Goal: Task Accomplishment & Management: Use online tool/utility

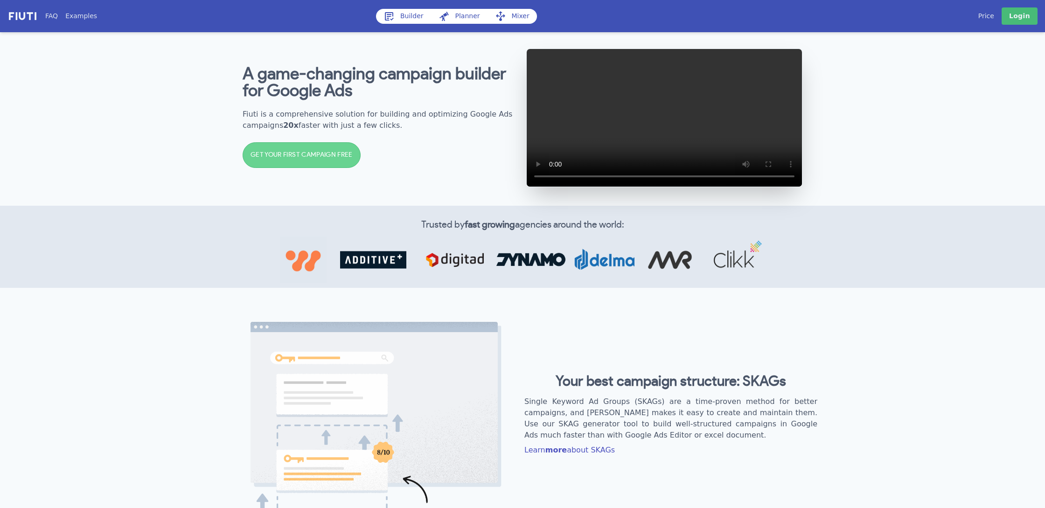
click at [458, 15] on link "Planner" at bounding box center [459, 16] width 56 height 15
select select "2840"
select select "1000"
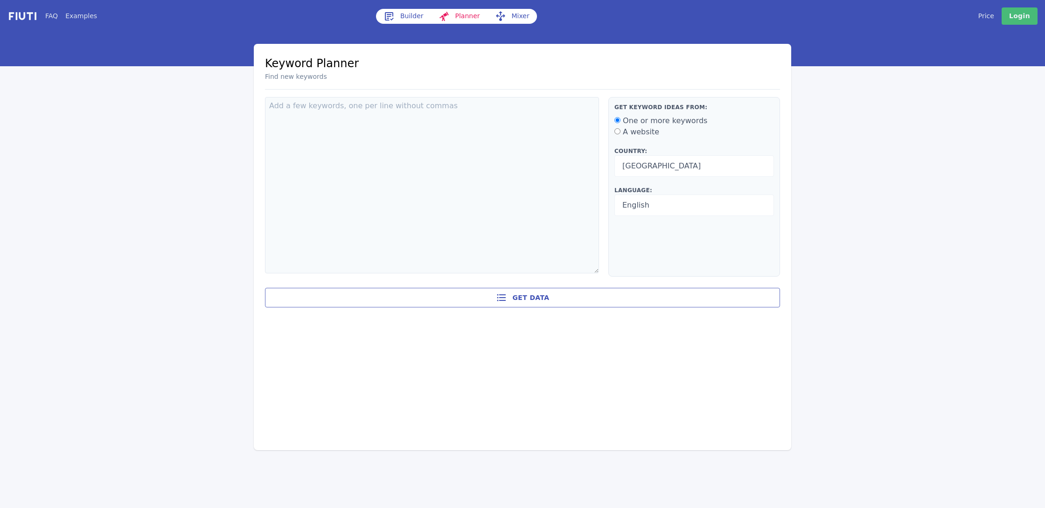
click at [638, 56] on div "Keyword Planner Find new keywords Back" at bounding box center [522, 72] width 515 height 35
drag, startPoint x: 298, startPoint y: 70, endPoint x: 325, endPoint y: 80, distance: 29.4
click at [325, 80] on div "Keyword Planner Find new keywords" at bounding box center [312, 68] width 94 height 27
click at [325, 80] on h2 "Find new keywords" at bounding box center [312, 77] width 94 height 10
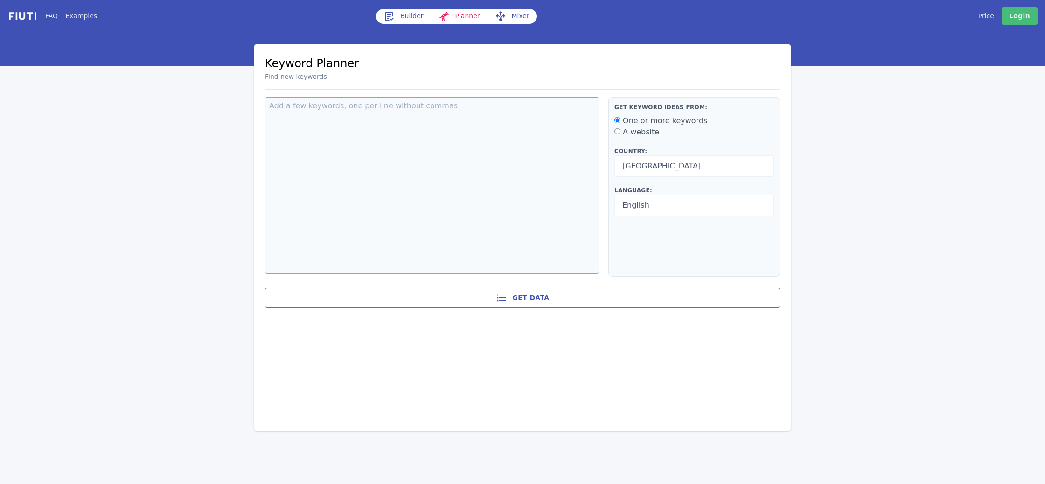
click at [313, 110] on textarea at bounding box center [432, 185] width 334 height 176
click at [342, 117] on textarea "To enrich screen reader interactions, please activate Accessibility in Grammarl…" at bounding box center [432, 185] width 334 height 176
drag, startPoint x: 283, startPoint y: 105, endPoint x: 304, endPoint y: 172, distance: 70.0
click at [304, 172] on textarea "To enrich screen reader interactions, please activate Accessibility in Grammarl…" at bounding box center [432, 185] width 334 height 176
click at [424, 146] on textarea "To enrich screen reader interactions, please activate Accessibility in Grammarl…" at bounding box center [432, 185] width 334 height 176
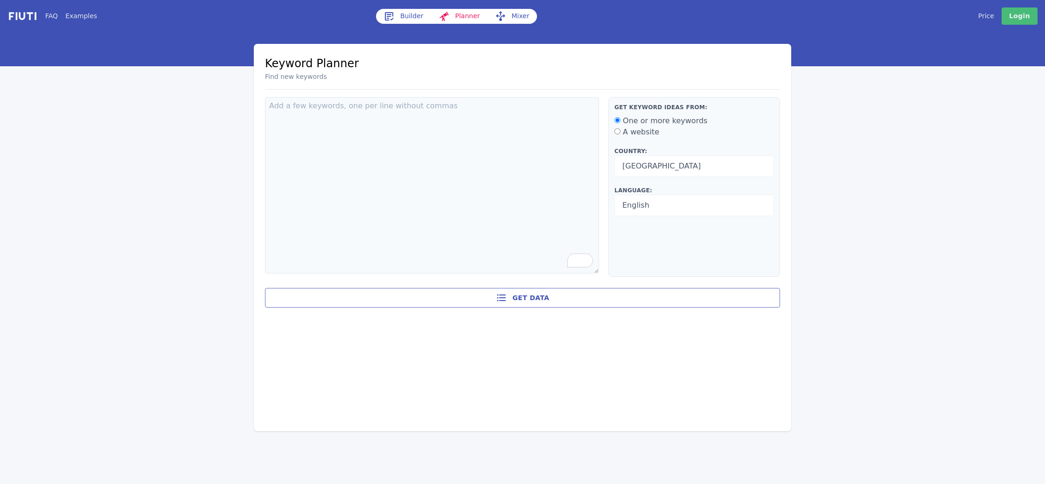
drag, startPoint x: 525, startPoint y: 341, endPoint x: 471, endPoint y: 289, distance: 74.9
click at [471, 289] on div "Keyword Planner Find new keywords Back Loading results... Get keyword ideas fro…" at bounding box center [523, 237] width 538 height 387
click at [512, 11] on link "Mixer" at bounding box center [512, 16] width 49 height 15
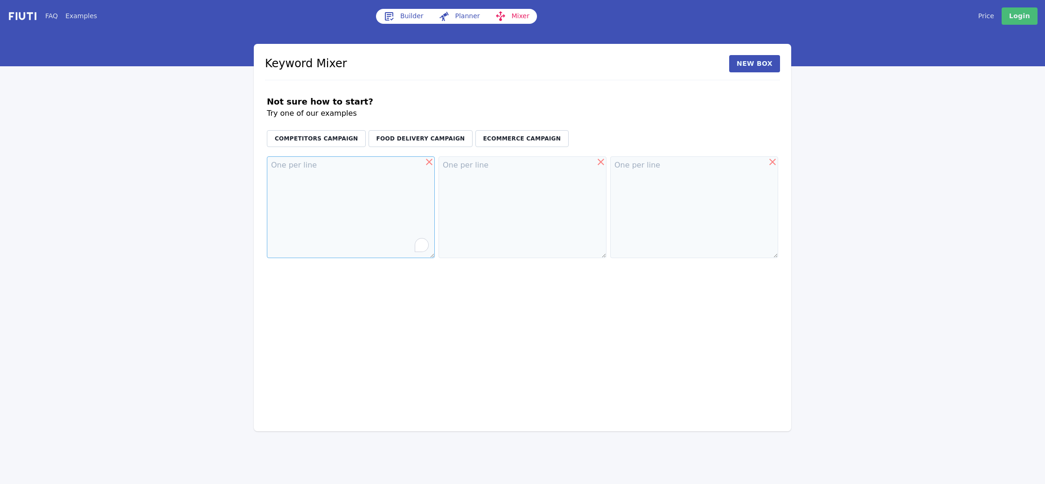
click at [325, 183] on textarea "To enrich screen reader interactions, please activate Accessibility in Grammarl…" at bounding box center [351, 207] width 168 height 102
click at [488, 214] on textarea "To enrich screen reader interactions, please activate Accessibility in Grammarl…" at bounding box center [523, 207] width 168 height 102
click at [367, 189] on textarea "To enrich screen reader interactions, please activate Accessibility in Grammarl…" at bounding box center [351, 207] width 168 height 102
click at [473, 190] on textarea "To enrich screen reader interactions, please activate Accessibility in Grammarl…" at bounding box center [523, 207] width 168 height 102
click at [320, 140] on button "Competitors Campaign" at bounding box center [316, 138] width 99 height 17
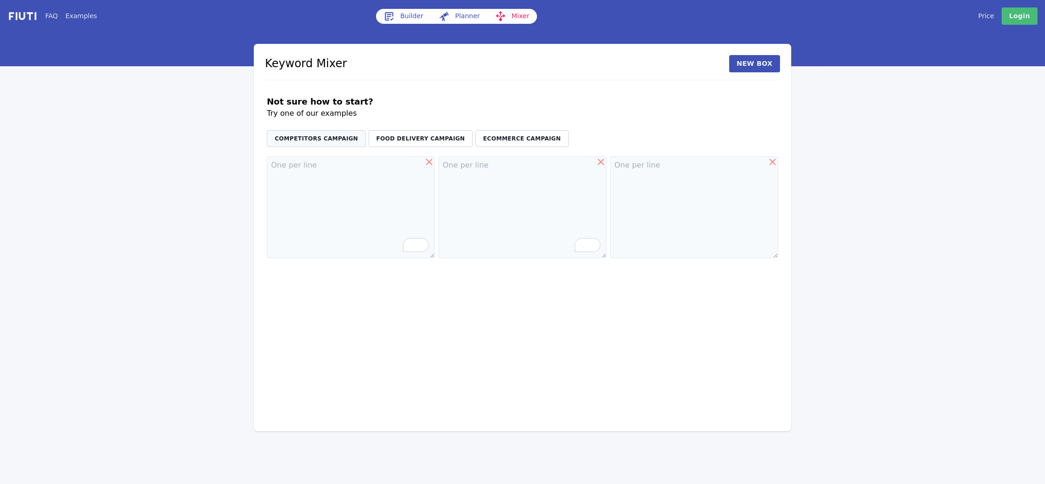
type textarea "Apple Samsung Huawei"
type textarea "phones smartphones tablets"
type textarea "alternative"
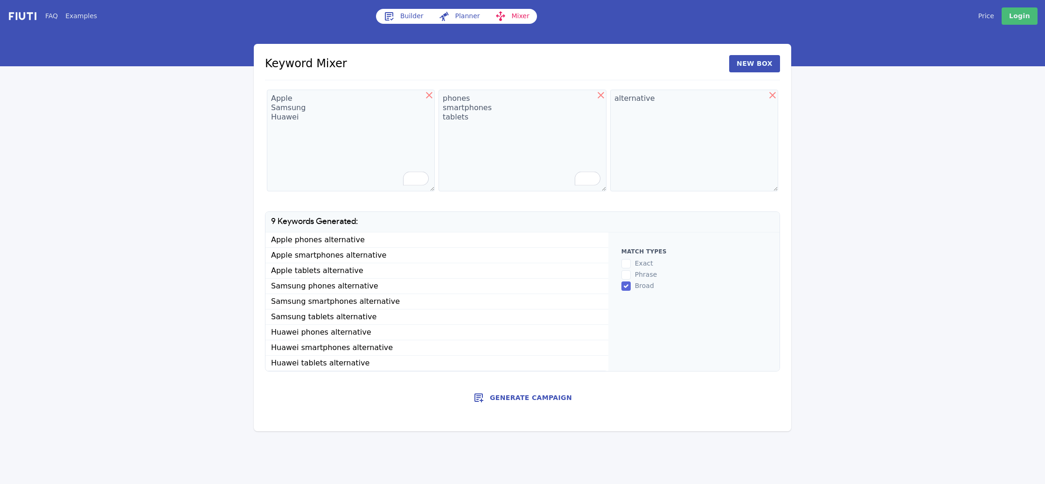
drag, startPoint x: 306, startPoint y: 237, endPoint x: 627, endPoint y: 343, distance: 338.2
click at [627, 343] on div "9 Keywords Generated: Apple phones alternative Apple smartphones alternative Ap…" at bounding box center [522, 291] width 515 height 160
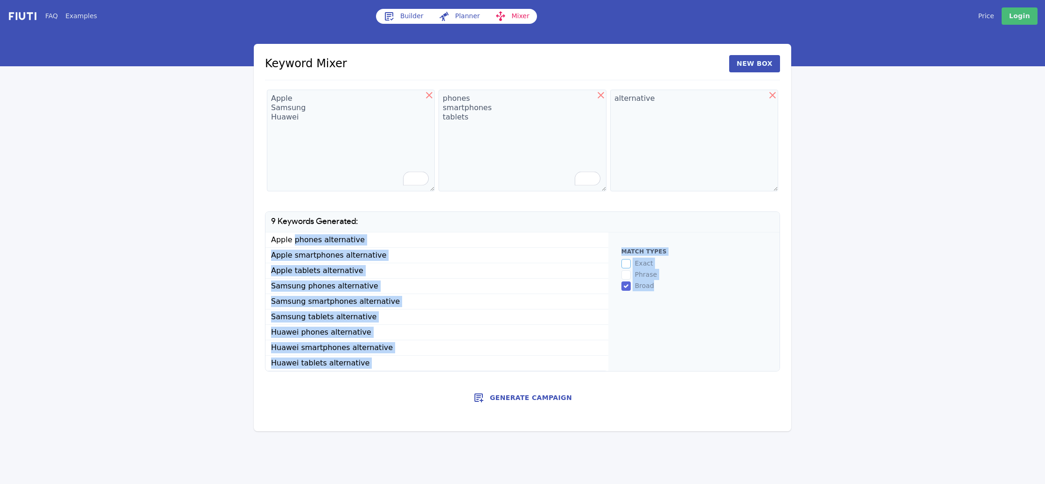
click at [625, 263] on input "exact" at bounding box center [626, 263] width 9 height 9
checkbox input "true"
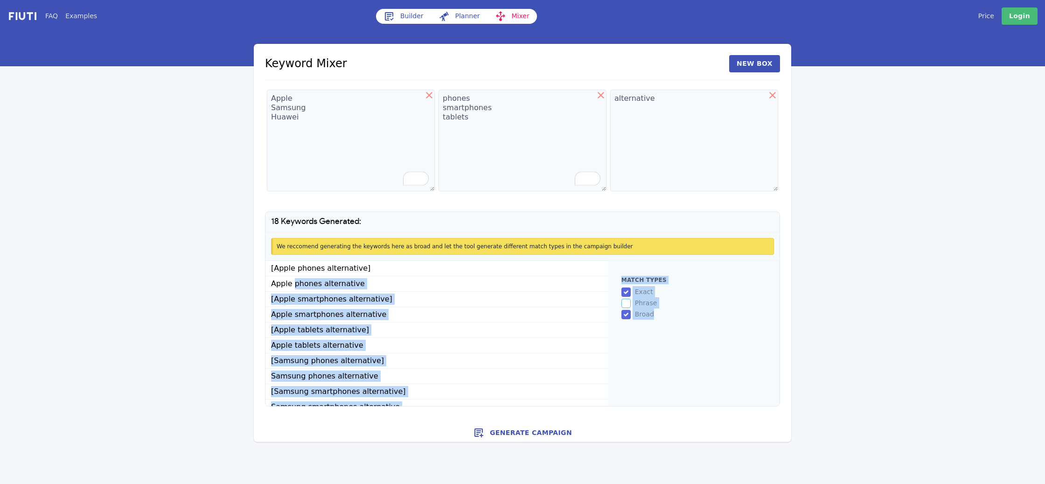
click at [625, 302] on input "phrase" at bounding box center [626, 303] width 9 height 9
checkbox input "true"
click at [653, 313] on div "broad" at bounding box center [694, 313] width 145 height 11
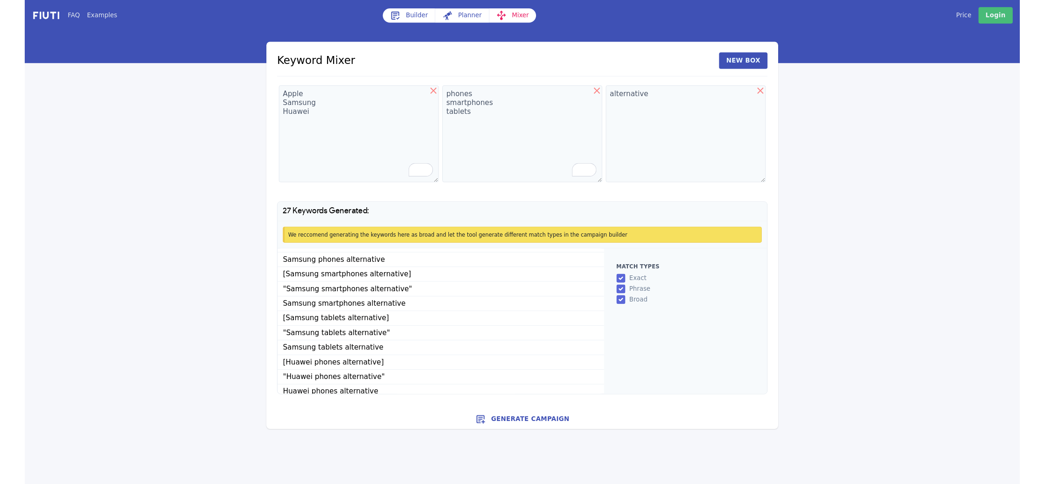
scroll to position [263, 0]
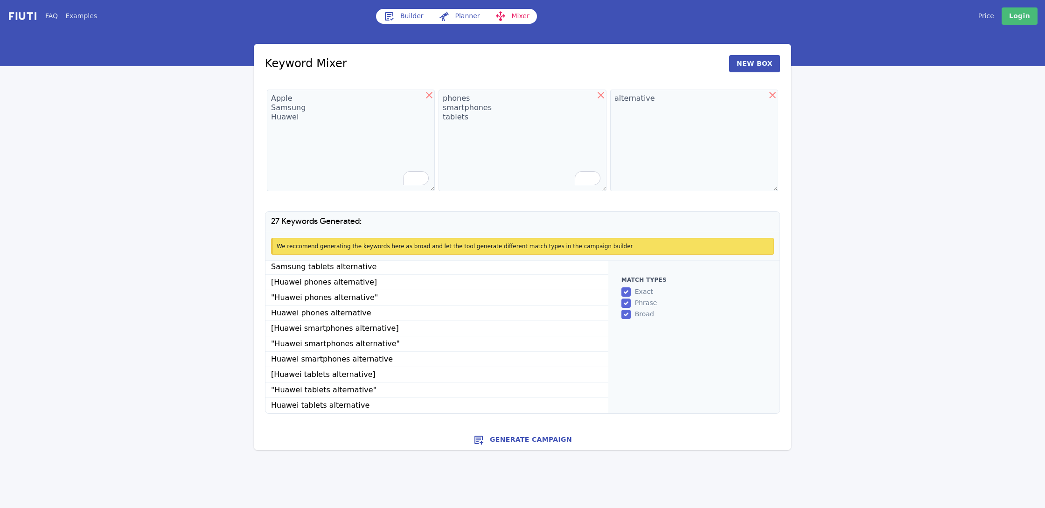
click at [184, 142] on div "FAQ Examples Builder Planner Mixer My campaigns Price Settings Login Logout Key…" at bounding box center [522, 225] width 1045 height 450
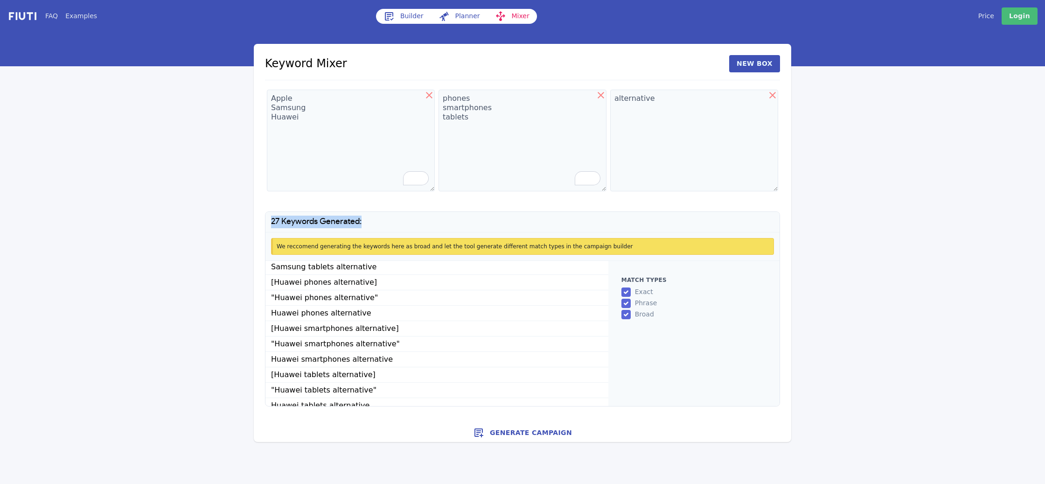
drag, startPoint x: 377, startPoint y: 222, endPoint x: 271, endPoint y: 214, distance: 105.8
click at [271, 214] on h1 "27 Keywords Generated:" at bounding box center [523, 222] width 514 height 20
click at [247, 168] on div "FAQ Examples Builder Planner Mixer My campaigns Price Settings Login Logout Key…" at bounding box center [522, 221] width 1045 height 442
click at [469, 17] on link "Planner" at bounding box center [459, 16] width 56 height 15
select select "2840"
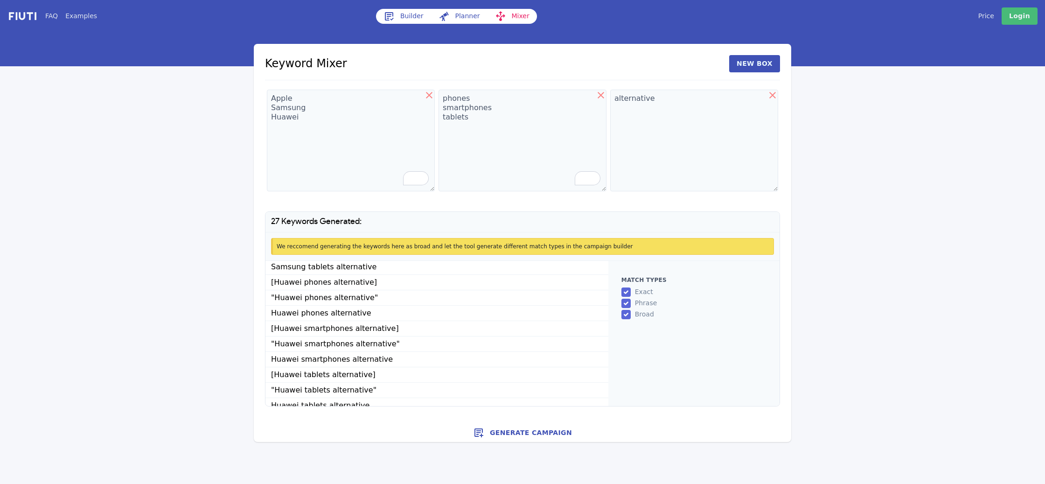
select select "1000"
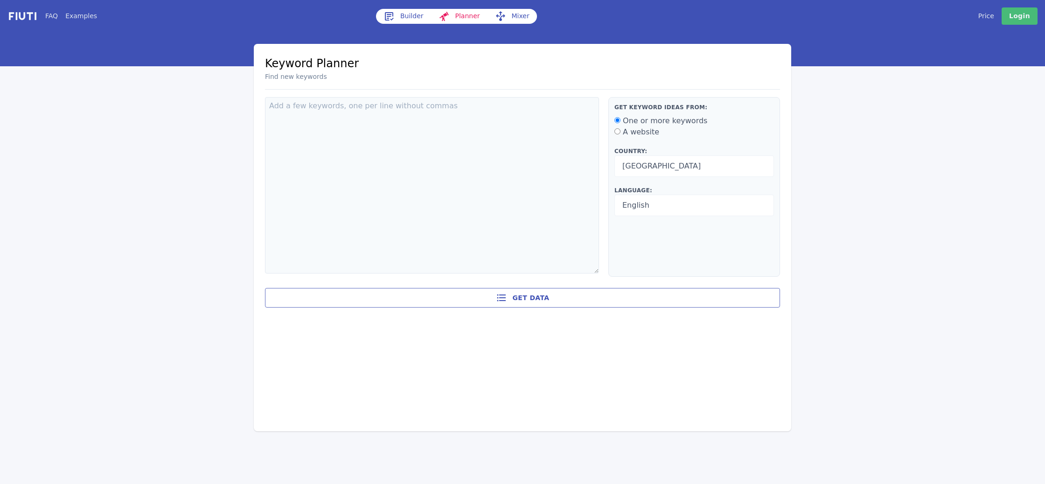
click at [403, 15] on link "Builder" at bounding box center [403, 16] width 55 height 15
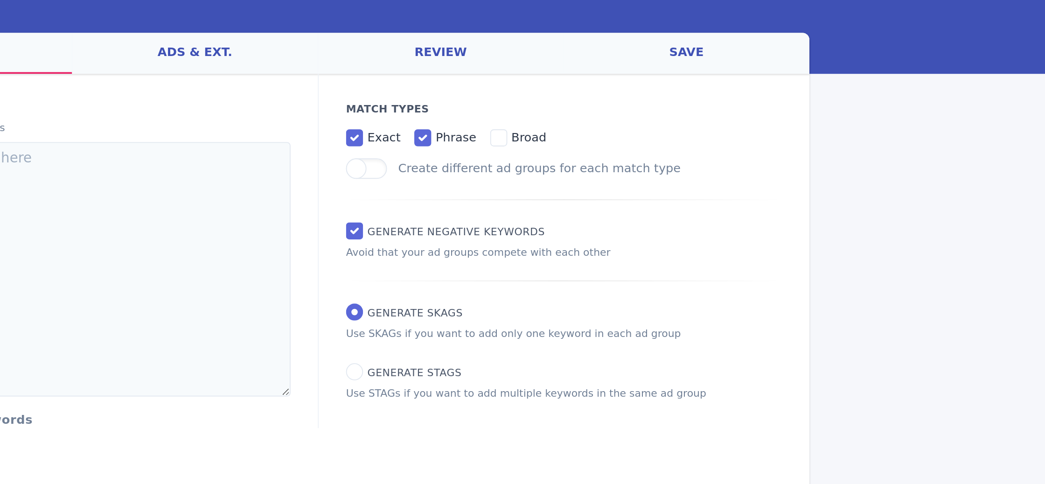
click at [547, 117] on label at bounding box center [549, 117] width 22 height 11
click at [0, 0] on input "Create different ad groups for each match type" at bounding box center [0, 0] width 0 height 0
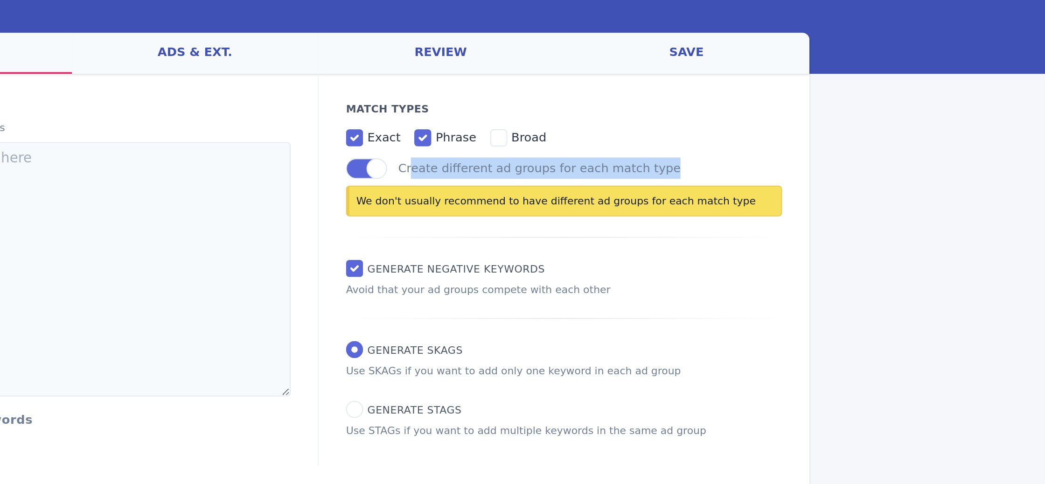
drag, startPoint x: 573, startPoint y: 118, endPoint x: 725, endPoint y: 118, distance: 152.6
click at [725, 118] on div "Create different ad groups for each match type We don't usually recommend to ha…" at bounding box center [657, 128] width 238 height 32
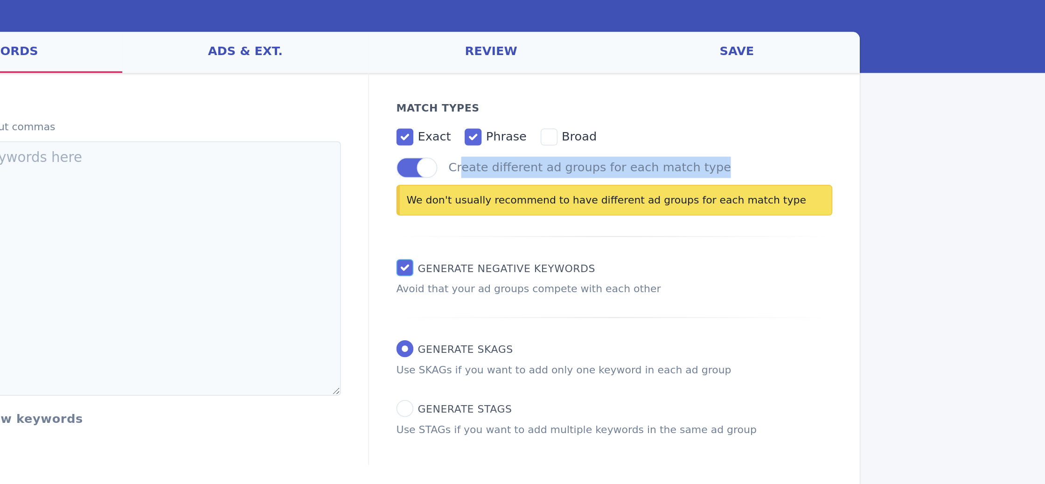
click at [542, 174] on input "Generate Negative keywords" at bounding box center [542, 172] width 9 height 9
checkbox input "true"
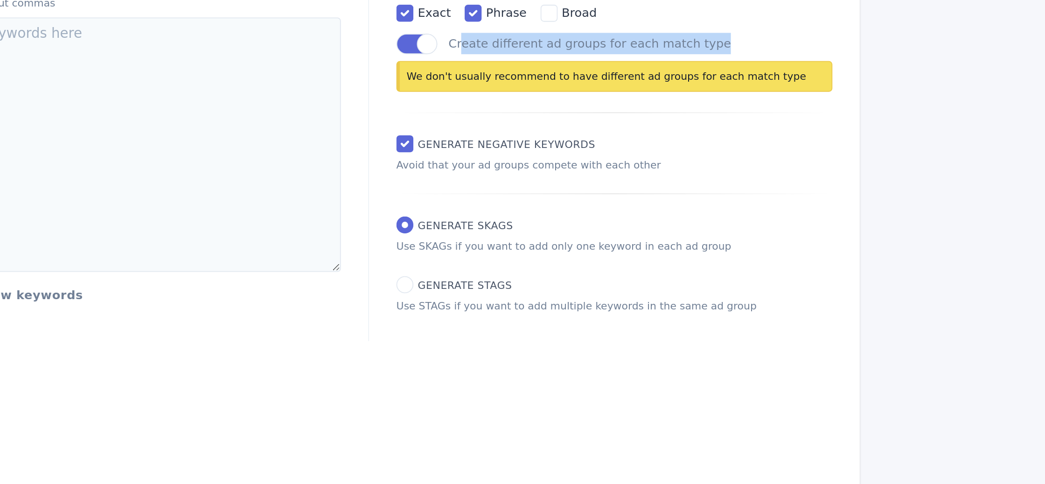
drag, startPoint x: 758, startPoint y: 136, endPoint x: 539, endPoint y: 140, distance: 218.9
click at [539, 140] on div "We don't usually recommend to have different ad groups for each match type" at bounding box center [657, 135] width 238 height 17
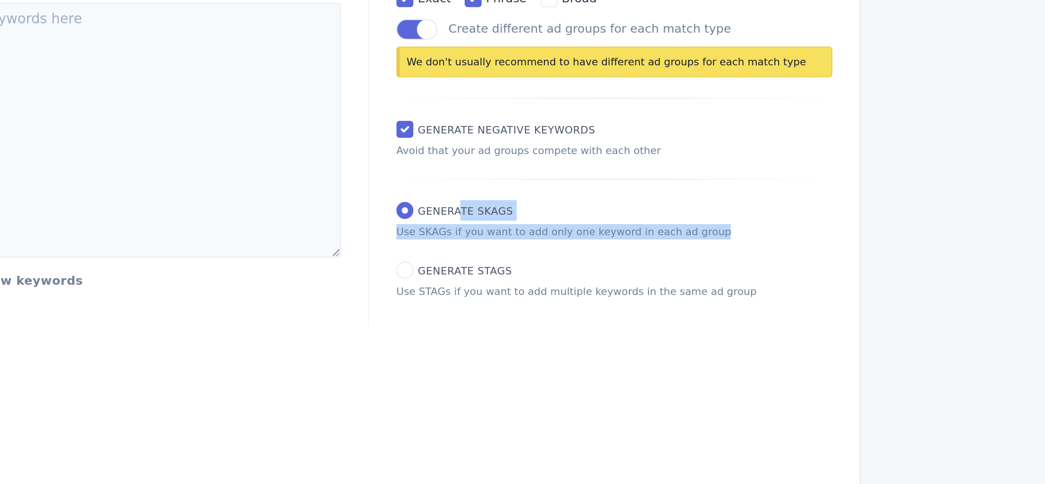
drag, startPoint x: 572, startPoint y: 217, endPoint x: 719, endPoint y: 242, distance: 148.7
click at [719, 242] on div "Match Types exact phrase broad Create different ad groups for each match type W…" at bounding box center [657, 173] width 269 height 214
click at [559, 228] on p "Use SKAGs if you want to add only one keyword in each ad group" at bounding box center [657, 228] width 238 height 8
drag, startPoint x: 554, startPoint y: 229, endPoint x: 663, endPoint y: 231, distance: 108.3
click at [663, 231] on p "Use SKAGs if you want to add only one keyword in each ad group" at bounding box center [657, 228] width 238 height 8
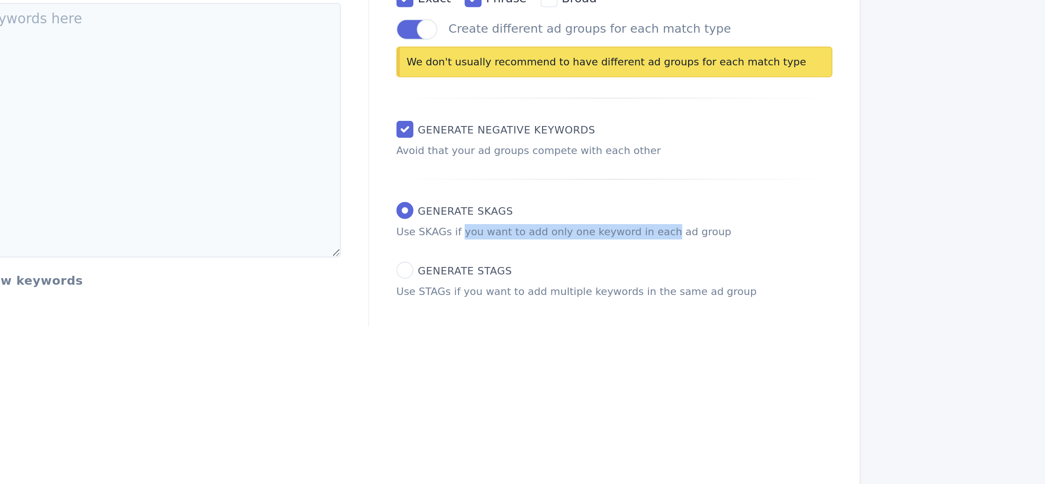
drag, startPoint x: 550, startPoint y: 250, endPoint x: 727, endPoint y: 264, distance: 176.9
click at [727, 264] on div "Match Types exact phrase broad Create different ad groups for each match type W…" at bounding box center [657, 173] width 269 height 214
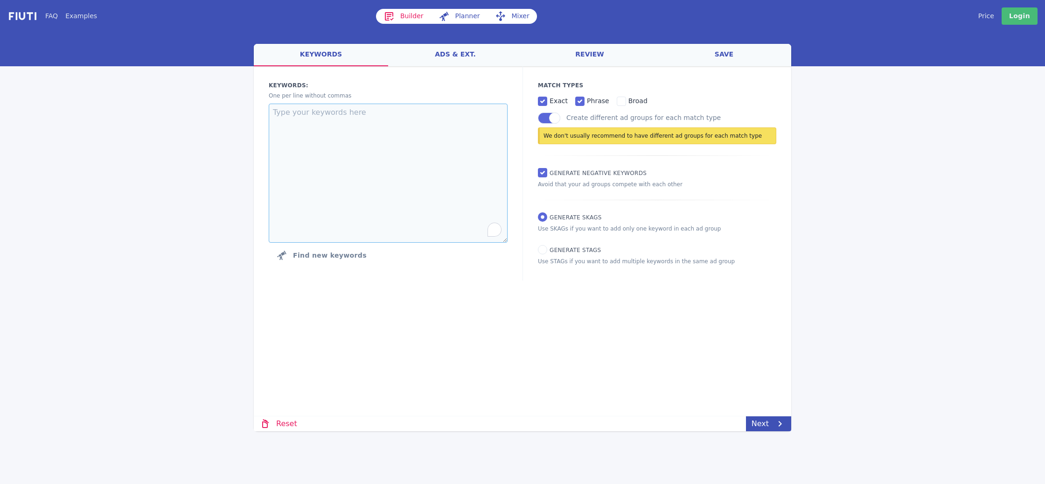
click at [416, 185] on textarea "To enrich screen reader interactions, please activate Accessibility in Grammarl…" at bounding box center [388, 173] width 239 height 139
click at [515, 13] on link "Mixer" at bounding box center [512, 16] width 49 height 15
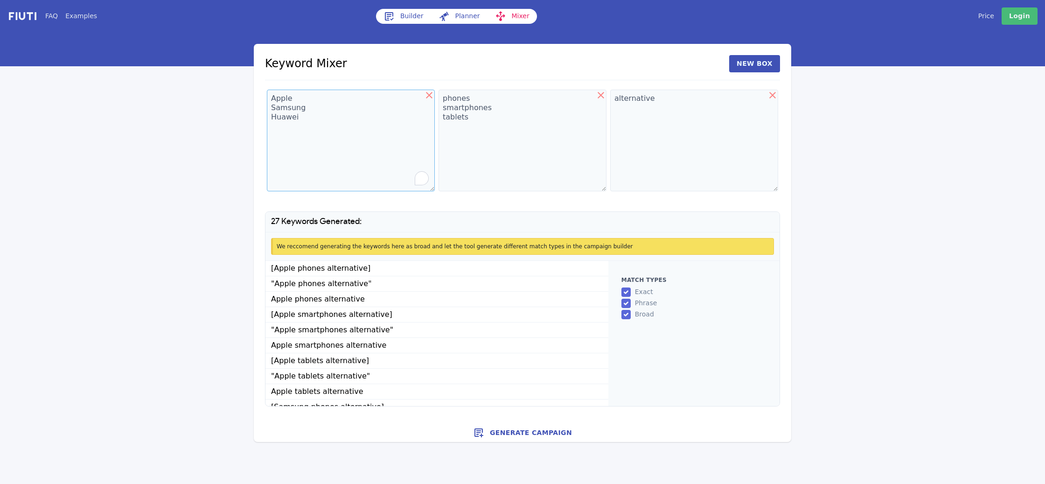
click at [319, 142] on textarea "Apple Samsung Huawei" at bounding box center [351, 141] width 168 height 102
click at [498, 144] on textarea "phones smartphones tablets" at bounding box center [523, 141] width 168 height 102
drag, startPoint x: 236, startPoint y: 27, endPoint x: 771, endPoint y: 413, distance: 660.5
click at [771, 413] on div "FAQ Examples Builder Planner Mixer My campaigns Price Settings Login Logout Key…" at bounding box center [522, 221] width 1045 height 442
click at [771, 413] on div "Keyword Mixer New Box Apple Samsung Huawei phones smartphones tablets alternati…" at bounding box center [523, 231] width 538 height 374
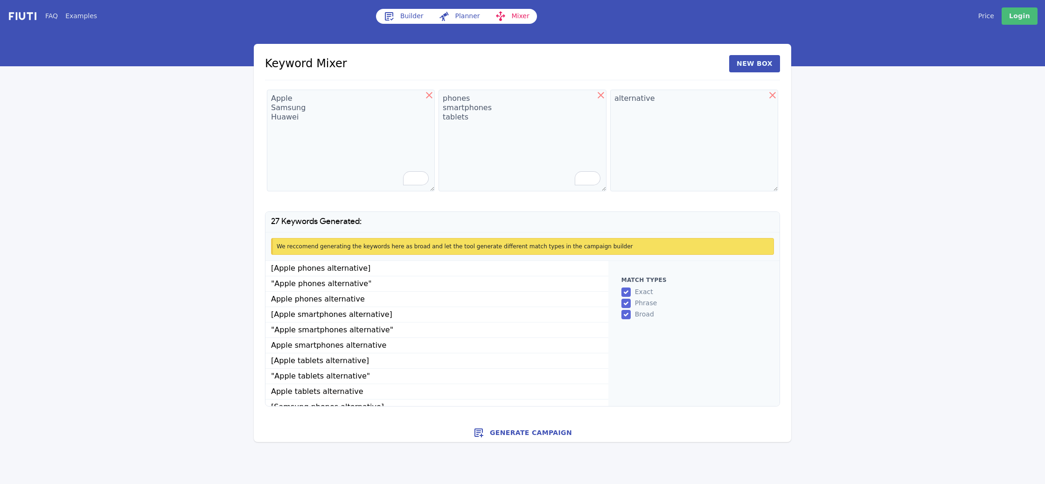
click at [529, 434] on button "Generate Campaign" at bounding box center [523, 432] width 538 height 19
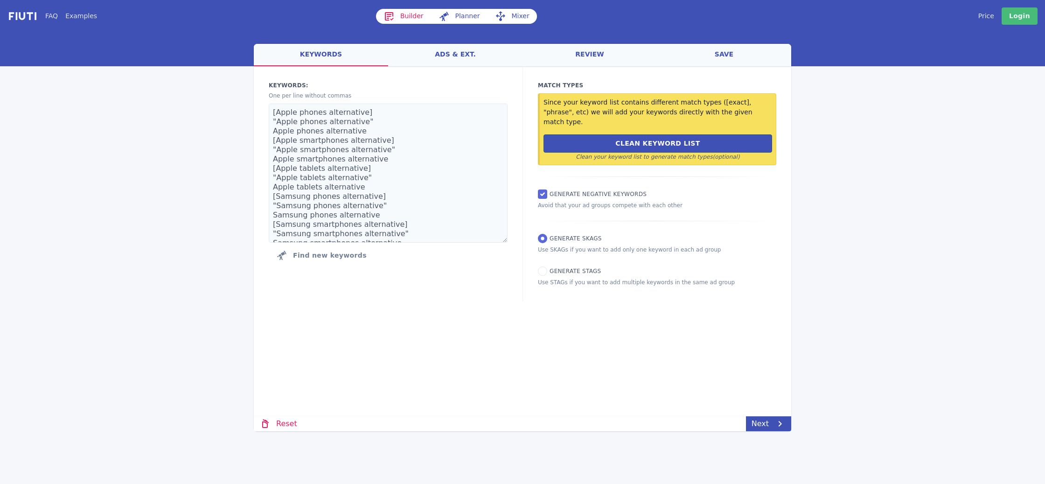
drag, startPoint x: 222, startPoint y: 28, endPoint x: 699, endPoint y: 373, distance: 588.3
click at [699, 373] on div "FAQ Examples Builder Planner Mixer My campaigns Price Settings Login Logout wel…" at bounding box center [522, 215] width 1045 height 431
click at [674, 388] on div "welcome keywords ads & ext. review save Loading... Loading Keywords: Ad groups:…" at bounding box center [523, 237] width 538 height 387
drag, startPoint x: 207, startPoint y: 10, endPoint x: 692, endPoint y: 350, distance: 591.6
click at [692, 350] on div "FAQ Examples Builder Planner Mixer My campaigns Price Settings Login Logout wel…" at bounding box center [522, 215] width 1045 height 431
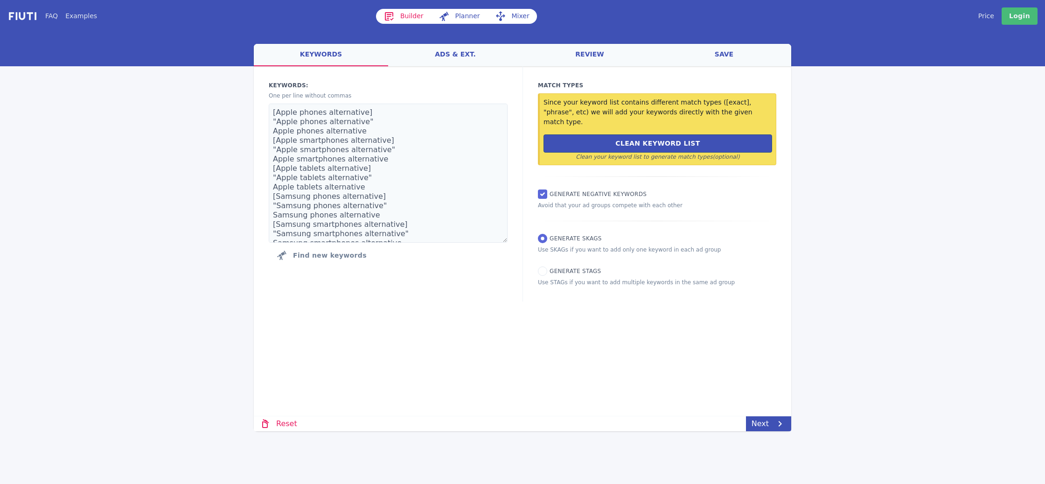
click at [445, 53] on link "ads & ext." at bounding box center [455, 55] width 134 height 22
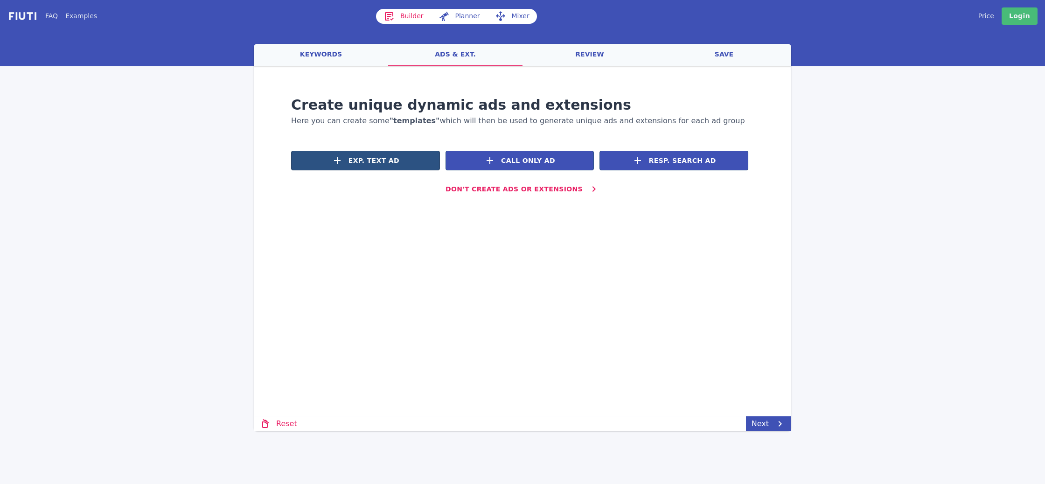
click at [394, 158] on span "Exp. Text Ad" at bounding box center [374, 161] width 51 height 10
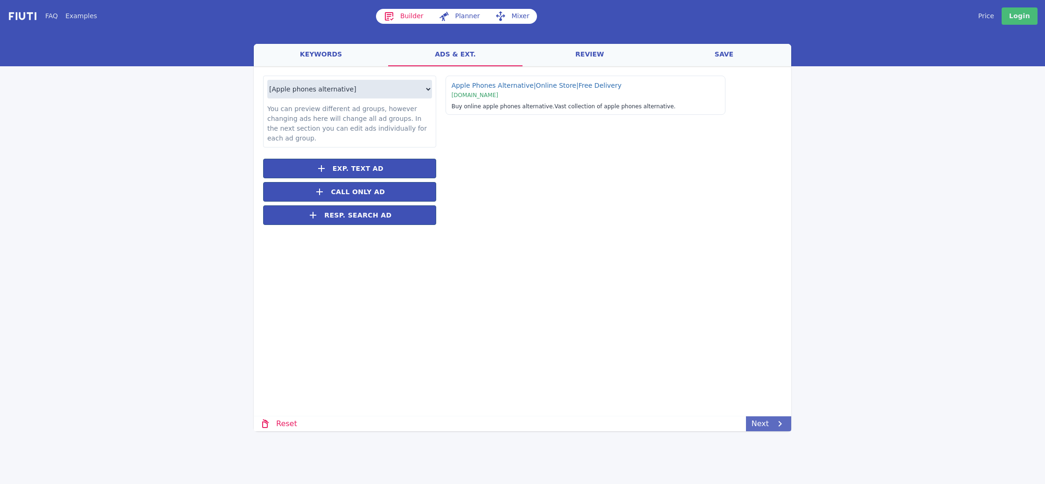
click at [770, 422] on link "Next" at bounding box center [768, 423] width 45 height 15
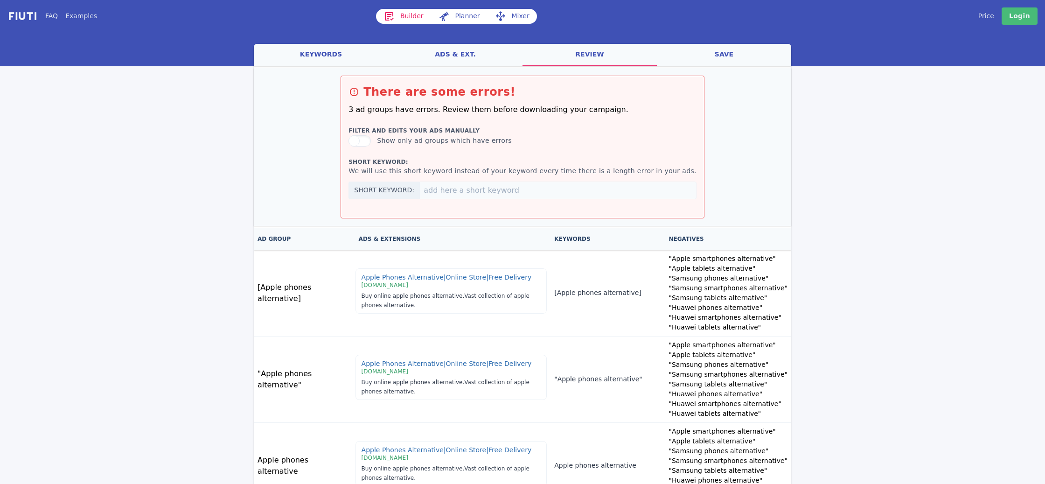
drag, startPoint x: 280, startPoint y: 12, endPoint x: 334, endPoint y: 114, distance: 115.2
click at [507, 19] on link "Mixer" at bounding box center [512, 16] width 49 height 15
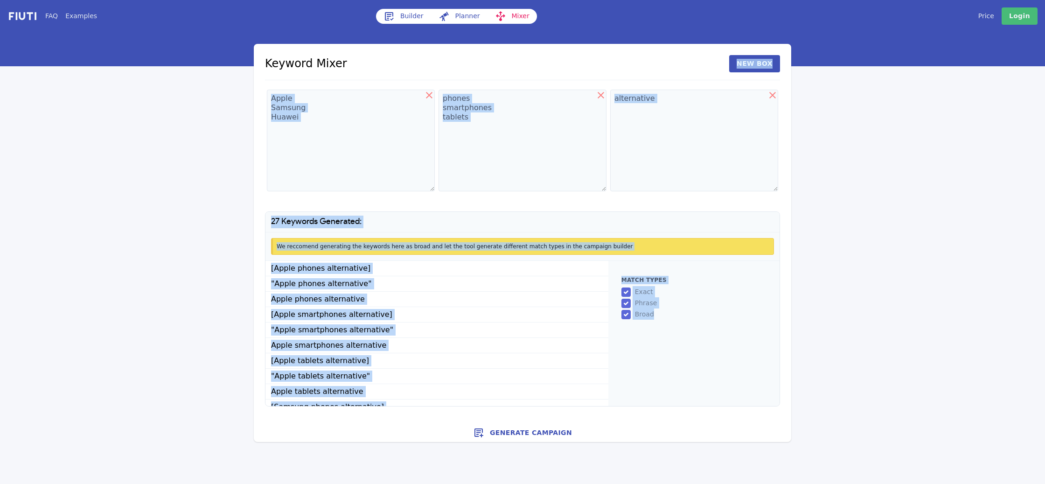
drag, startPoint x: 665, startPoint y: 393, endPoint x: 243, endPoint y: 73, distance: 529.2
click at [243, 73] on div "FAQ Examples Builder Planner Mixer My campaigns Price Settings Login Logout Key…" at bounding box center [522, 221] width 1045 height 442
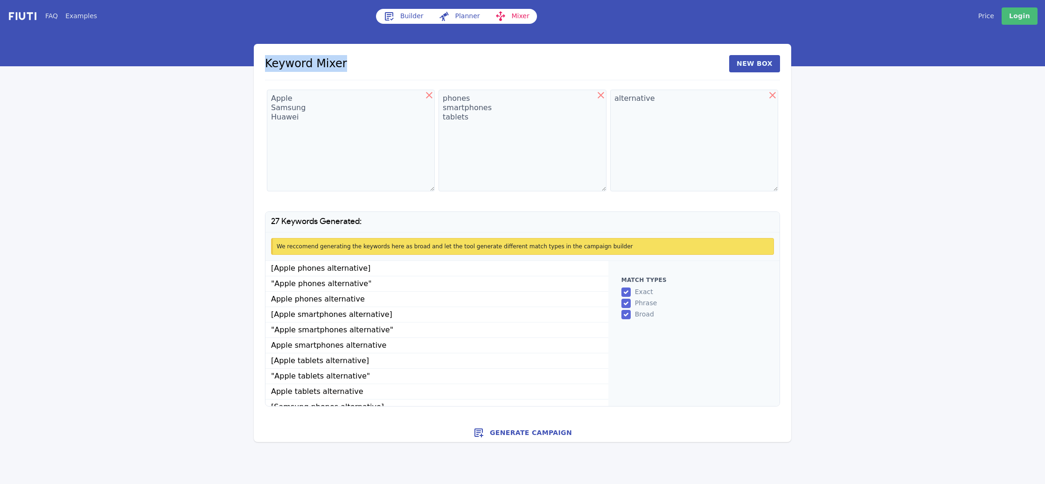
drag, startPoint x: 350, startPoint y: 59, endPoint x: 248, endPoint y: 59, distance: 101.7
click at [248, 59] on div "FAQ Examples Builder Planner Mixer My campaigns Price Settings Login Logout Key…" at bounding box center [522, 221] width 1045 height 442
click at [274, 63] on h1 "Keyword Mixer" at bounding box center [306, 63] width 82 height 17
drag, startPoint x: 260, startPoint y: 63, endPoint x: 348, endPoint y: 262, distance: 217.5
click at [348, 262] on div "Keyword Mixer New Box Apple Samsung Huawei phones smartphones tablets alternati…" at bounding box center [523, 231] width 538 height 374
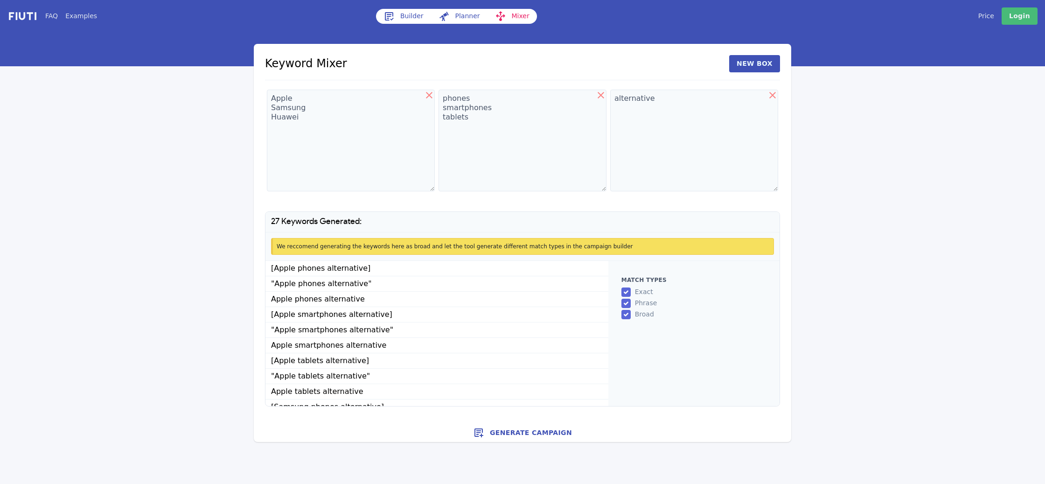
click at [399, 15] on link "Builder" at bounding box center [403, 16] width 55 height 15
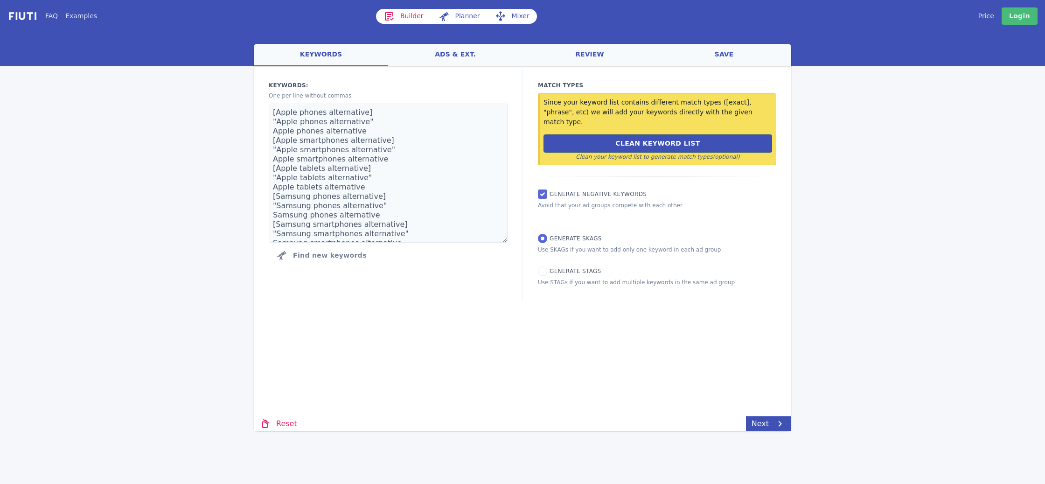
drag, startPoint x: 749, startPoint y: 277, endPoint x: 535, endPoint y: 223, distance: 221.3
click at [535, 223] on div "Match Types Since your keyword list contains different match types ([exact], "p…" at bounding box center [657, 183] width 269 height 235
click at [51, 17] on link "FAQ" at bounding box center [51, 16] width 13 height 10
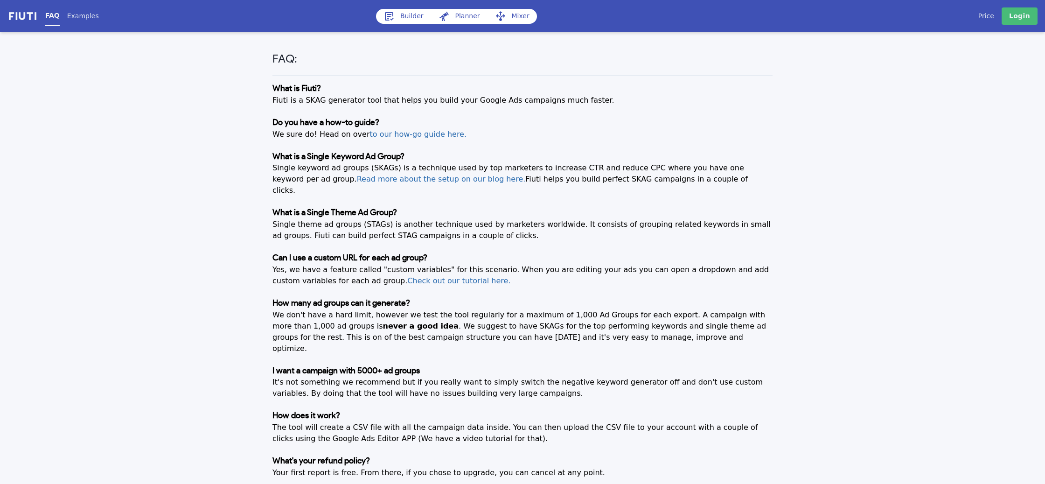
click at [63, 15] on div "FAQ Examples" at bounding box center [210, 15] width 331 height 17
click at [91, 20] on link "Examples" at bounding box center [83, 16] width 32 height 10
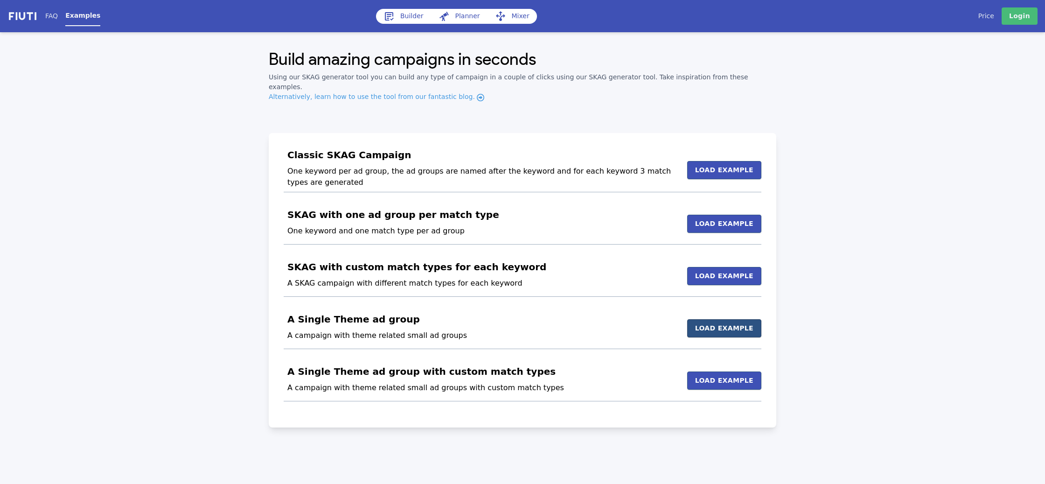
click at [725, 319] on button "Load Example" at bounding box center [724, 328] width 74 height 18
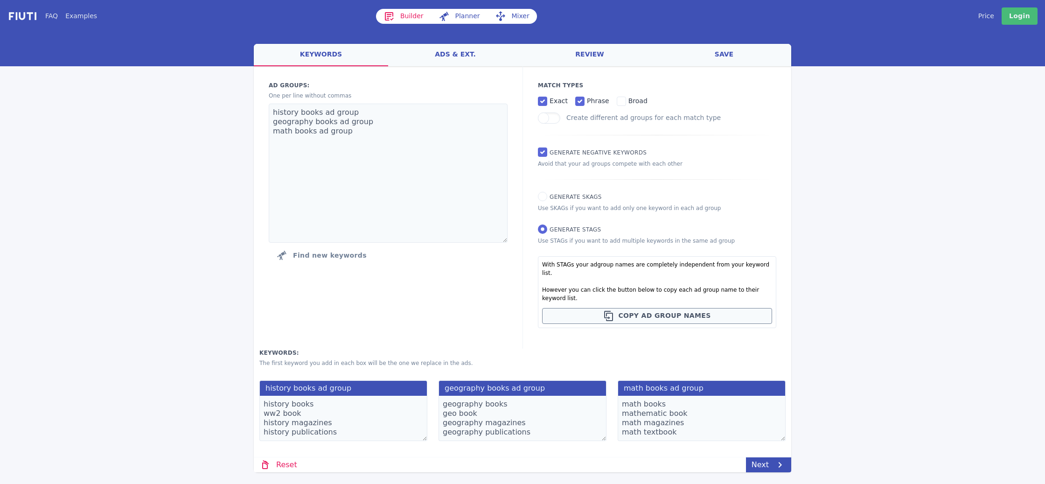
click at [138, 42] on div at bounding box center [522, 48] width 1045 height 36
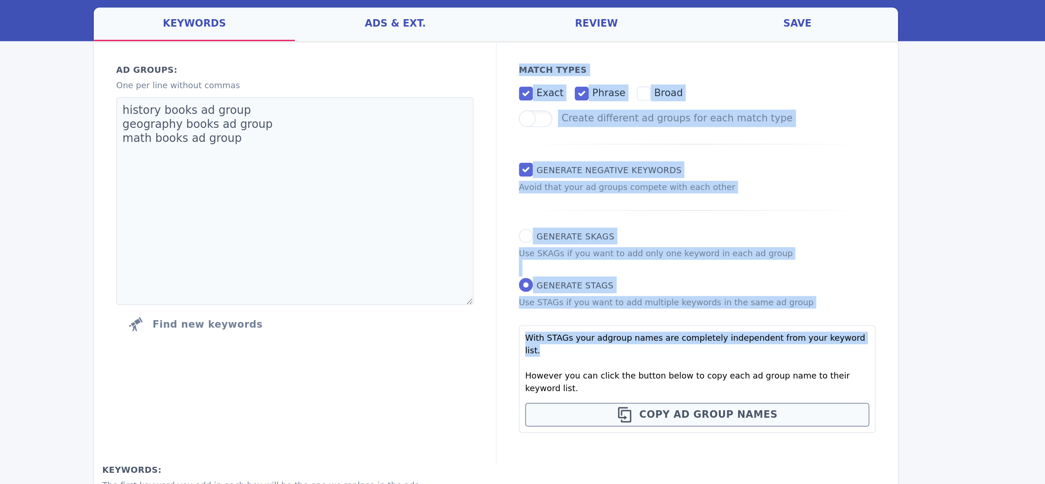
drag, startPoint x: 527, startPoint y: 80, endPoint x: 642, endPoint y: 278, distance: 229.2
click at [642, 278] on div "Match Types exact phrase broad Create different ad groups for each match type G…" at bounding box center [657, 207] width 269 height 282
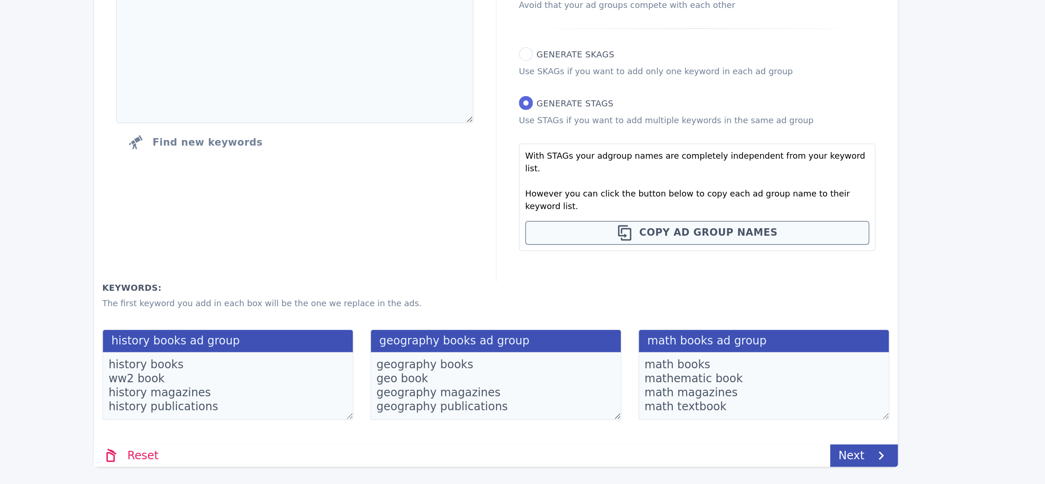
click at [444, 328] on div "Keywords: Ad groups: One per line without commas history books ad group geograp…" at bounding box center [388, 207] width 269 height 282
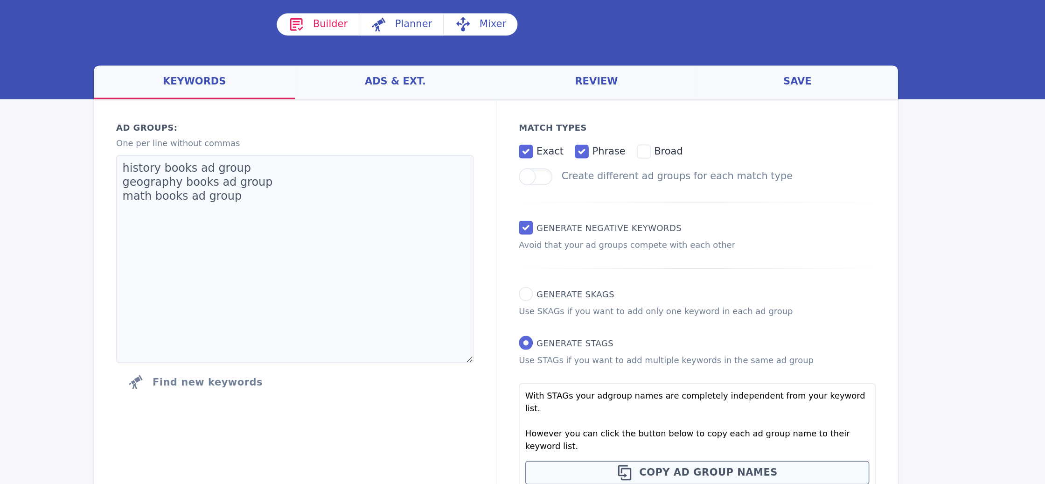
click at [449, 51] on link "ads & ext." at bounding box center [455, 55] width 134 height 22
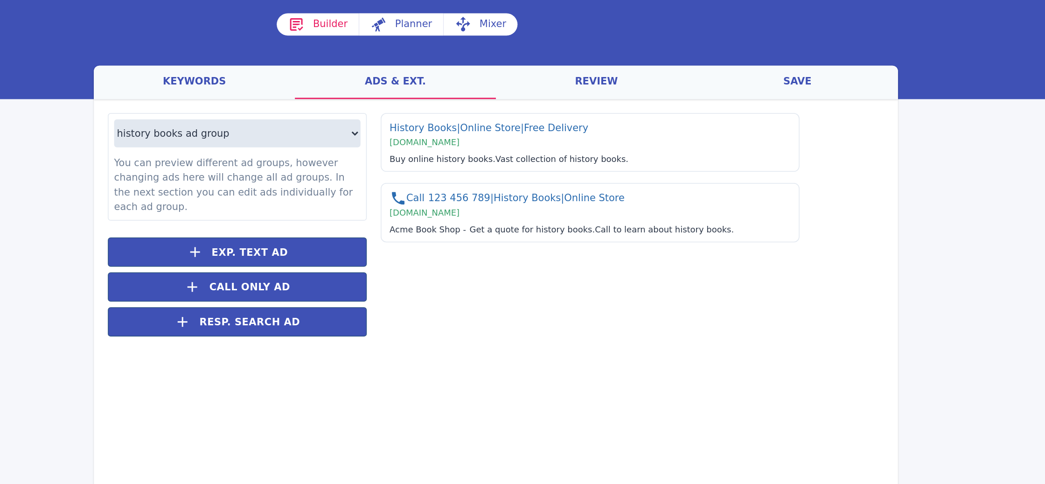
click at [616, 49] on link "review" at bounding box center [590, 55] width 134 height 22
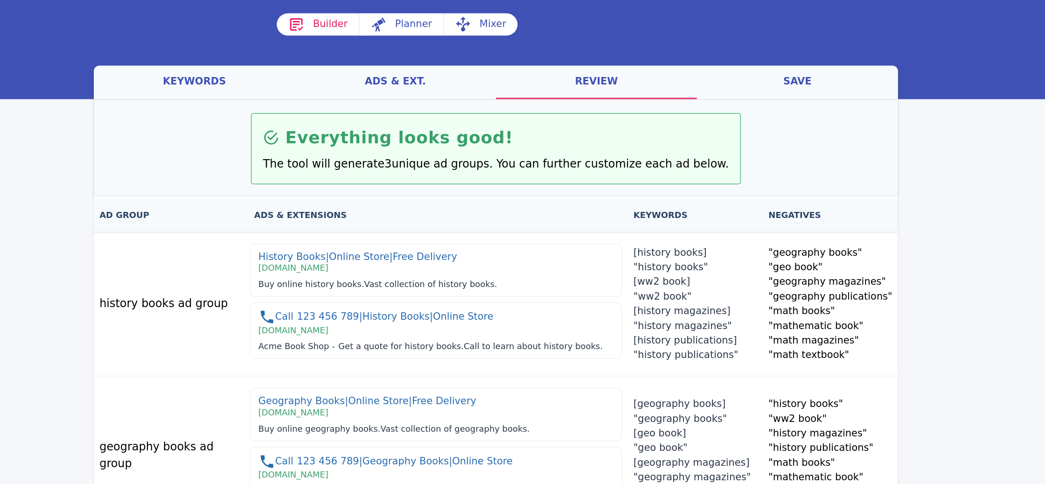
click at [499, 56] on link "ads & ext." at bounding box center [455, 55] width 134 height 22
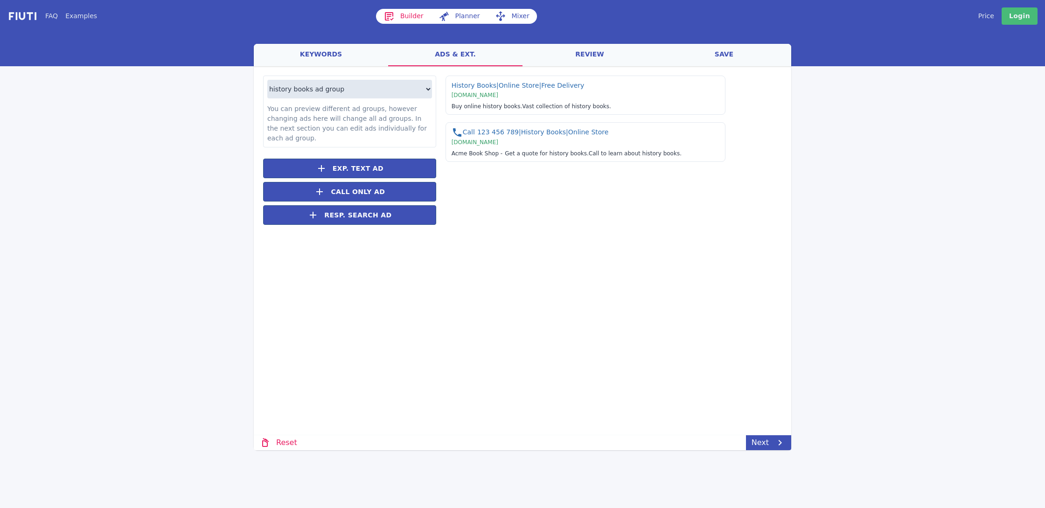
click at [987, 18] on link "Price" at bounding box center [987, 16] width 16 height 10
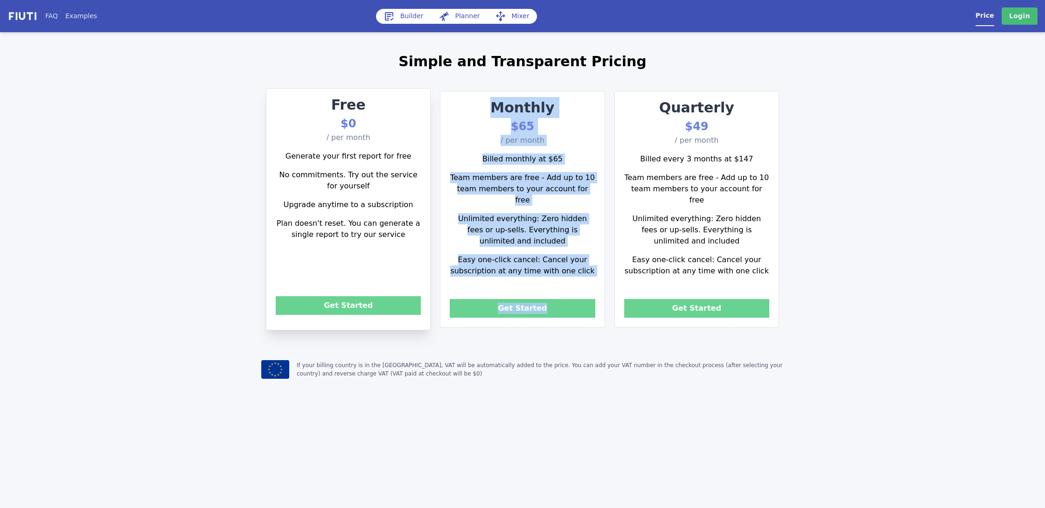
drag, startPoint x: 493, startPoint y: 98, endPoint x: 602, endPoint y: 300, distance: 228.8
click at [602, 300] on div "Monthly $65 / per month Billed monthly at $65 Team members are free - Add up to…" at bounding box center [522, 209] width 165 height 237
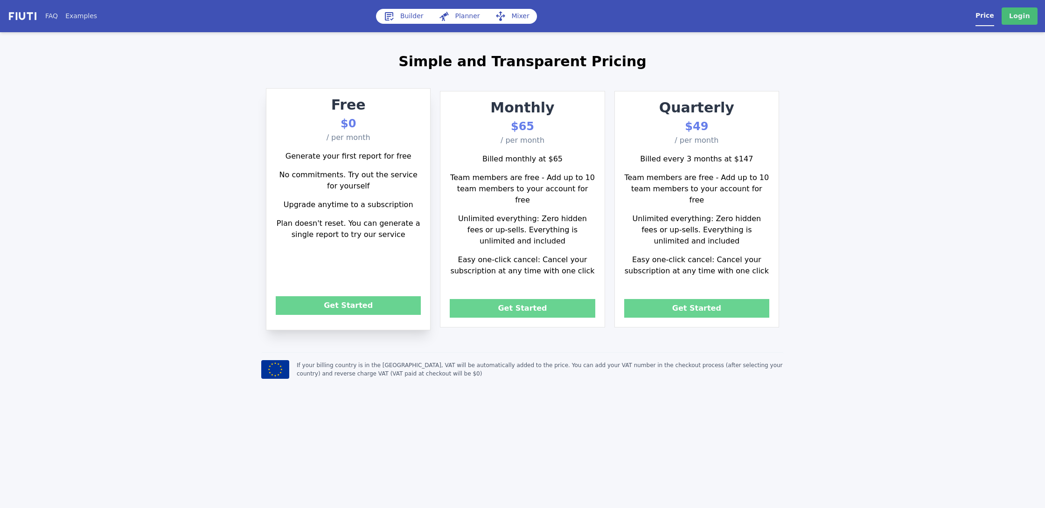
click at [553, 210] on p "Unlimited everything: Zero hidden fees or up-sells. Everything is unlimited and…" at bounding box center [522, 230] width 145 height 41
